Goal: Task Accomplishment & Management: Use online tool/utility

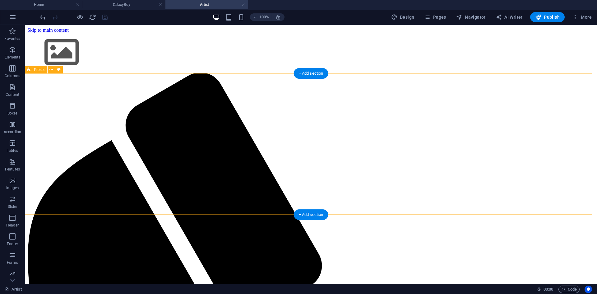
select select "3"
select select
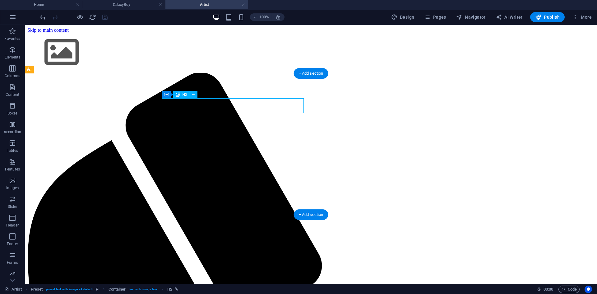
select select "3"
select select
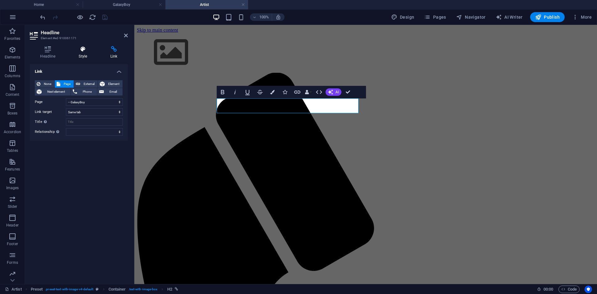
click at [81, 53] on h4 "Style" at bounding box center [84, 52] width 32 height 13
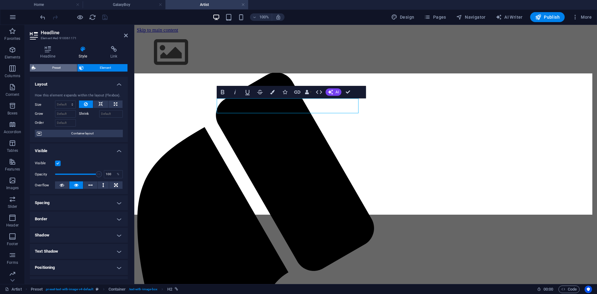
click at [64, 64] on span "Preset" at bounding box center [57, 67] width 38 height 7
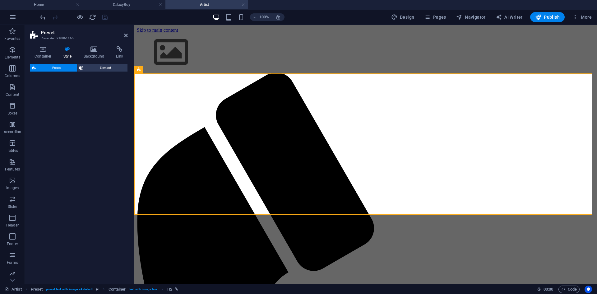
select select "rem"
select select "px"
select select "preset-text-with-image-v4-default"
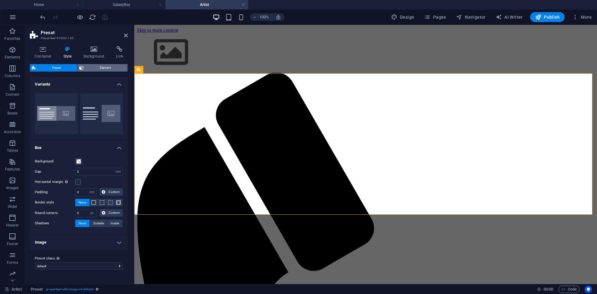
click at [91, 67] on span "Element" at bounding box center [105, 67] width 40 height 7
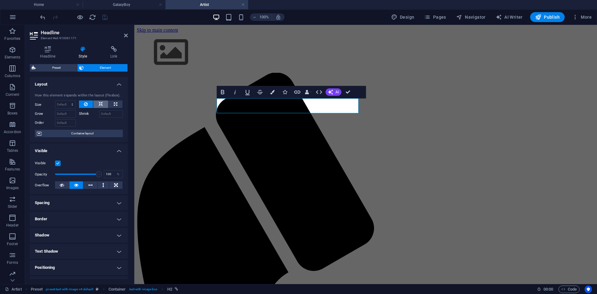
click at [97, 102] on button at bounding box center [100, 103] width 15 height 7
click at [114, 104] on icon at bounding box center [115, 103] width 3 height 7
click at [100, 101] on icon at bounding box center [101, 103] width 4 height 7
select select "DISABLED_OPTION_VALUE"
click at [91, 102] on button at bounding box center [86, 103] width 14 height 7
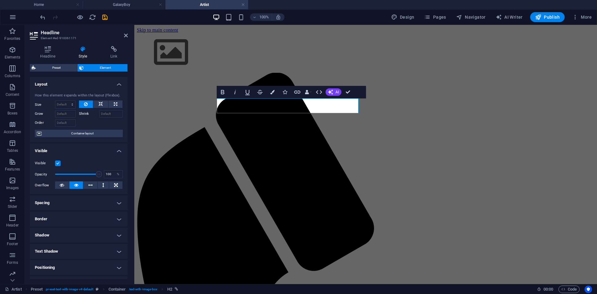
click at [124, 32] on h2 "Headline" at bounding box center [84, 33] width 87 height 6
click at [124, 35] on icon at bounding box center [126, 35] width 4 height 5
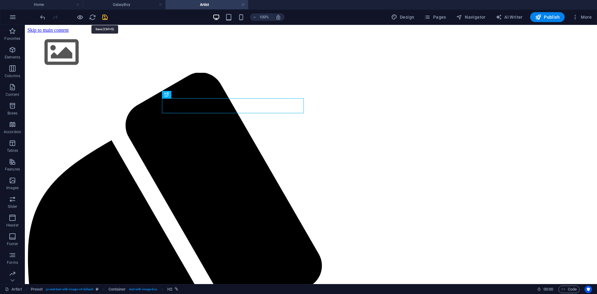
click at [103, 16] on icon "save" at bounding box center [104, 17] width 7 height 7
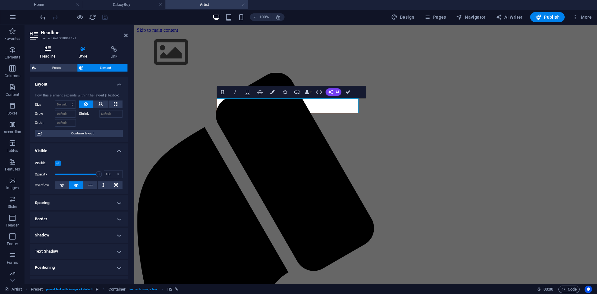
click at [49, 51] on icon at bounding box center [48, 49] width 36 height 6
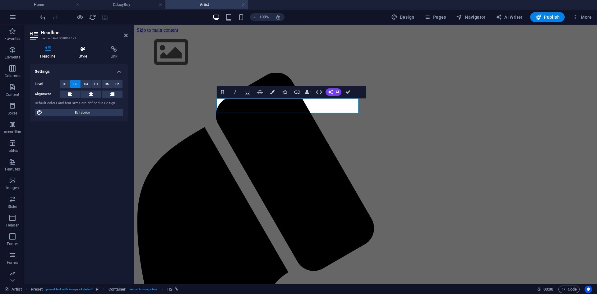
click at [77, 51] on icon at bounding box center [82, 49] width 29 height 6
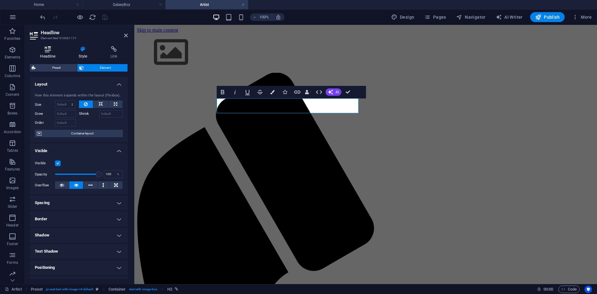
click at [53, 50] on icon at bounding box center [48, 49] width 36 height 6
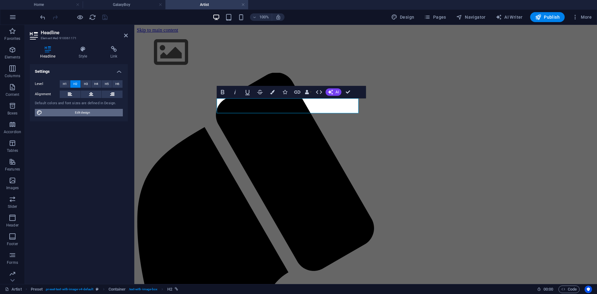
click at [94, 116] on span "Edit design" at bounding box center [82, 112] width 77 height 7
select select "px"
select select "400"
select select "px"
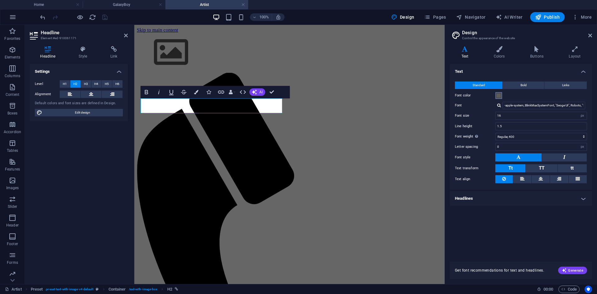
click at [499, 95] on span at bounding box center [498, 95] width 5 height 5
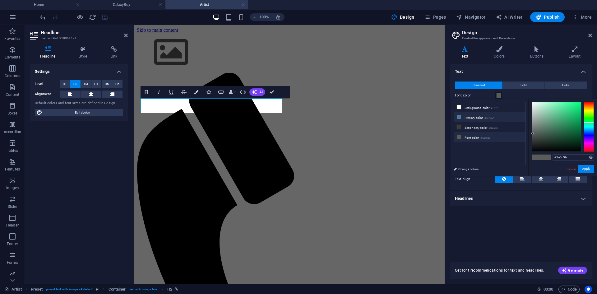
click at [493, 118] on small "#4e79a7" at bounding box center [488, 118] width 9 height 4
type input "#4e79a7"
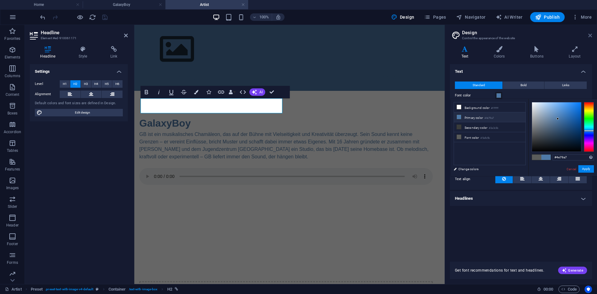
click at [589, 37] on icon at bounding box center [590, 35] width 4 height 5
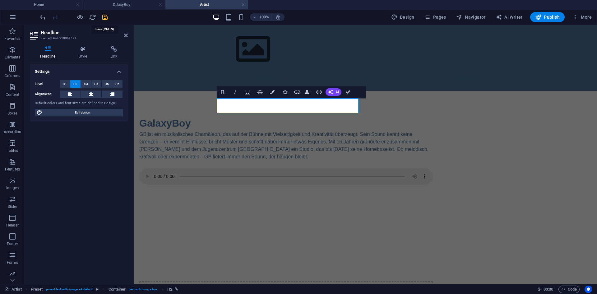
click at [103, 20] on icon "save" at bounding box center [104, 17] width 7 height 7
